Goal: Task Accomplishment & Management: Manage account settings

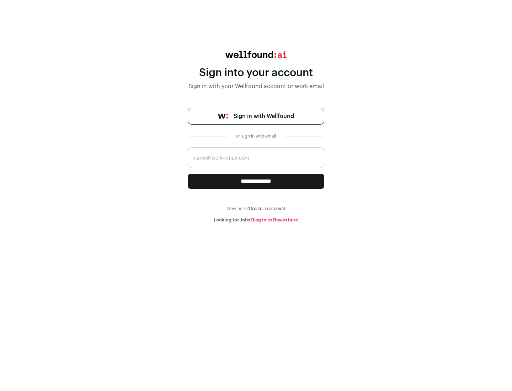
click at [264, 116] on span "Sign in with Wellfound" at bounding box center [264, 116] width 61 height 9
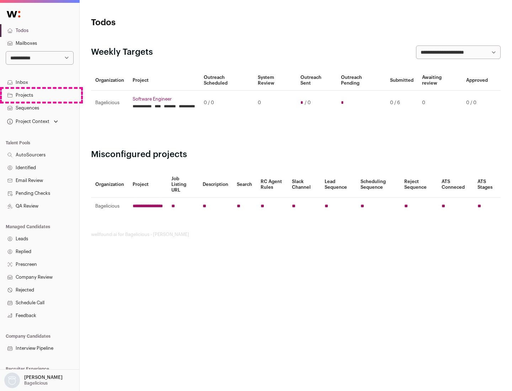
click at [40, 95] on link "Projects" at bounding box center [39, 95] width 79 height 13
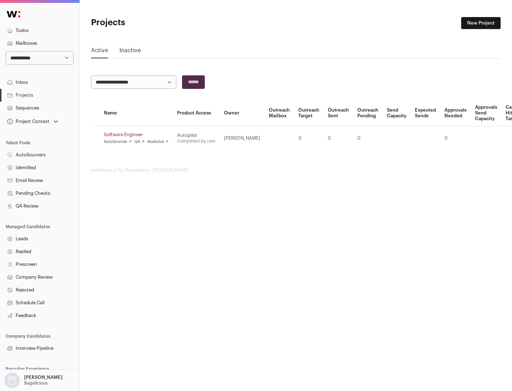
click at [138, 135] on link "Software Engineer" at bounding box center [136, 135] width 65 height 6
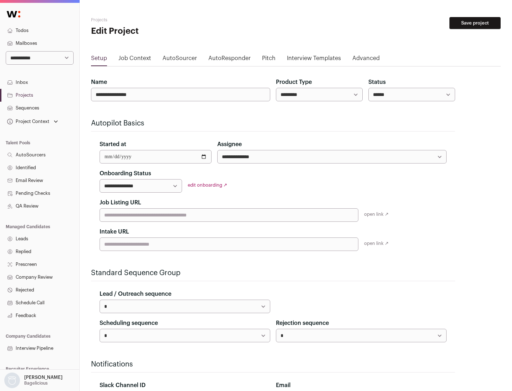
click at [475, 23] on button "Save project" at bounding box center [475, 23] width 51 height 12
